Goal: Task Accomplishment & Management: Manage account settings

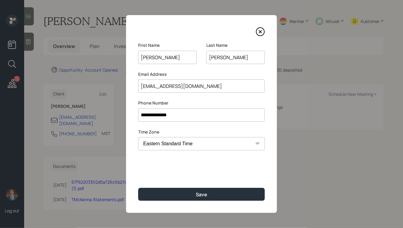
click at [178, 147] on select "Eastern Standard Time Central Standard Time Mountain Standard Time Pacific Stan…" at bounding box center [201, 143] width 127 height 13
select select "America/New_York"
click at [138, 137] on select "Eastern Standard Time Central Standard Time Mountain Standard Time Pacific Stan…" at bounding box center [201, 143] width 127 height 13
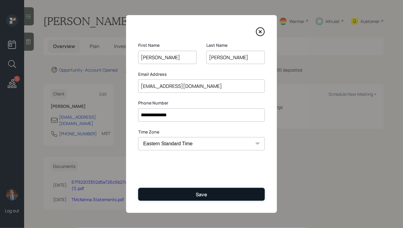
click at [202, 198] on div "Save" at bounding box center [201, 194] width 11 height 7
